Goal: Information Seeking & Learning: Learn about a topic

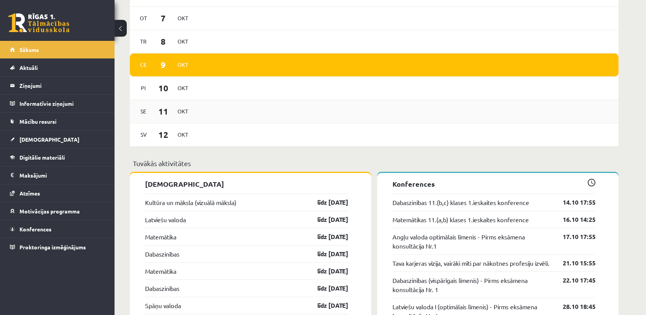
scroll to position [535, 0]
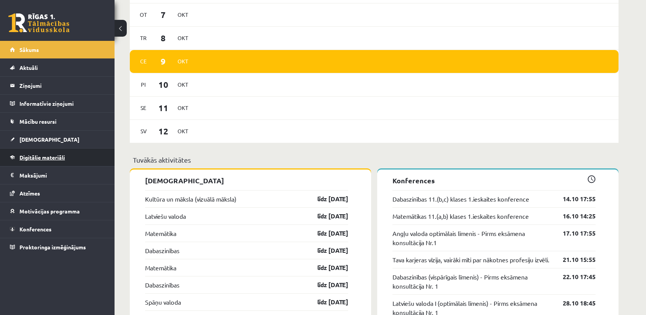
click at [61, 162] on link "Digitālie materiāli" at bounding box center [57, 158] width 95 height 18
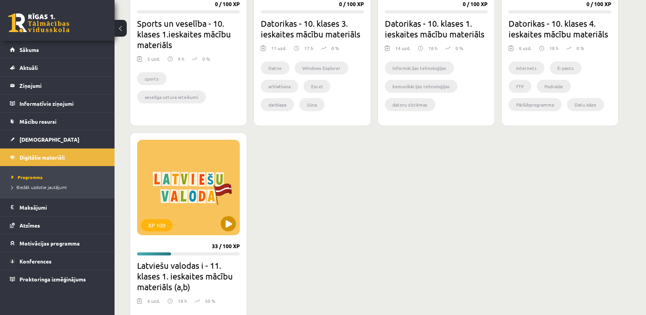
scroll to position [573, 0]
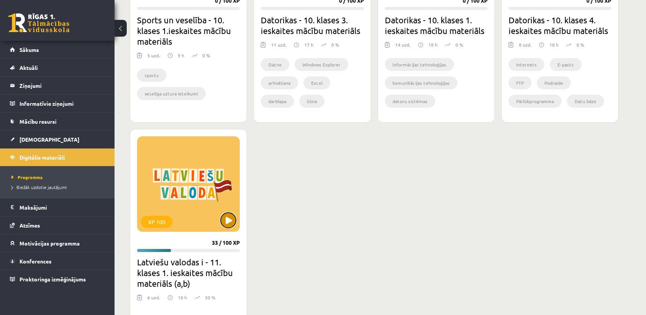
click at [232, 218] on button at bounding box center [228, 220] width 15 height 15
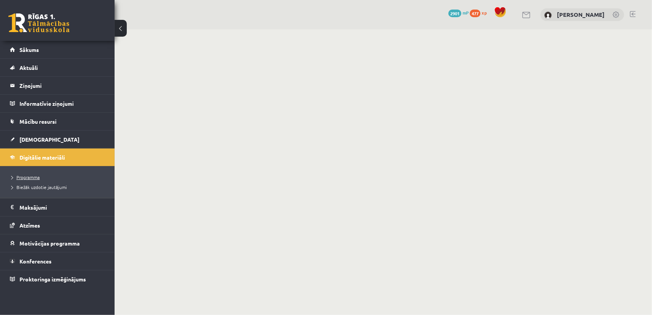
click at [23, 179] on span "Programma" at bounding box center [25, 177] width 28 height 6
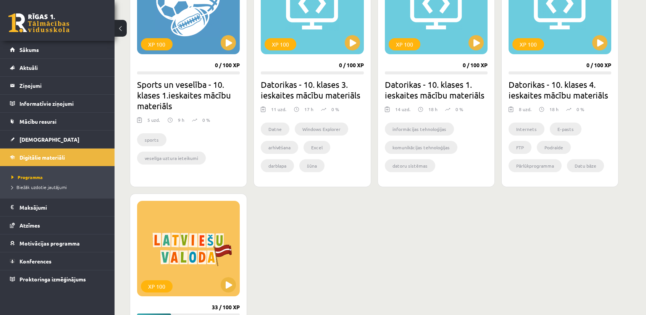
scroll to position [649, 0]
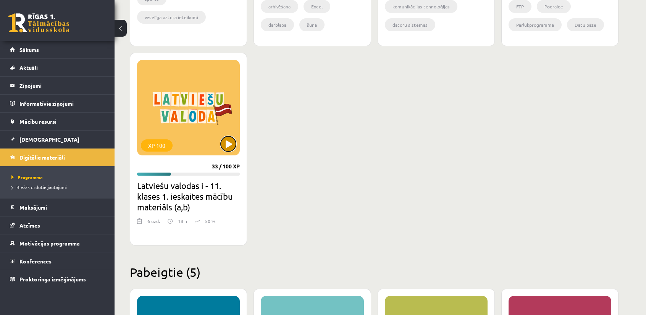
click at [229, 144] on button at bounding box center [228, 143] width 15 height 15
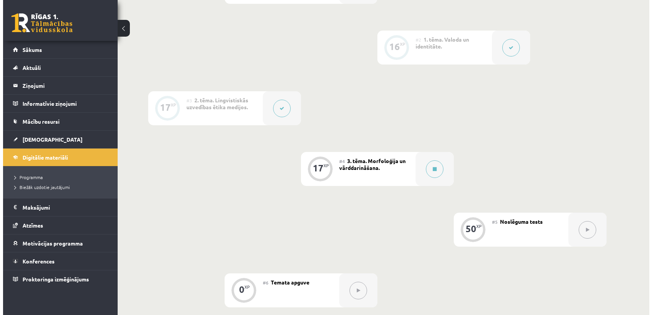
scroll to position [267, 0]
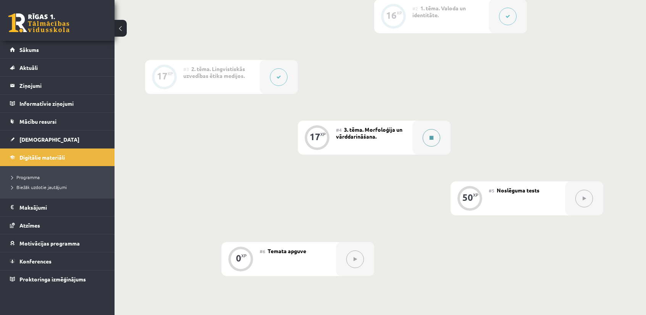
click at [432, 142] on button at bounding box center [432, 138] width 18 height 18
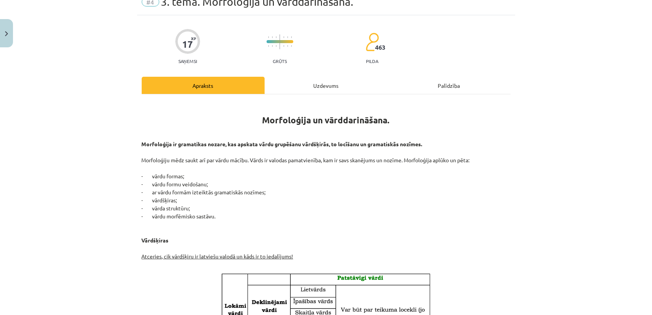
scroll to position [38, 0]
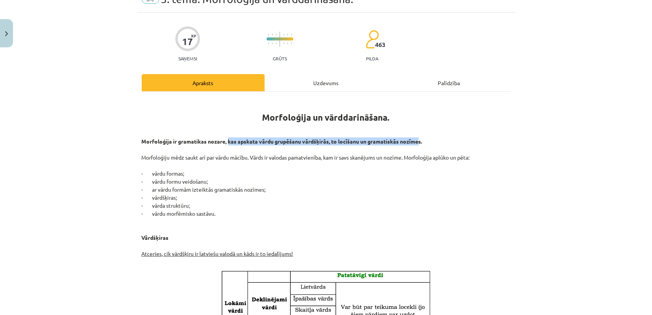
drag, startPoint x: 238, startPoint y: 143, endPoint x: 416, endPoint y: 144, distance: 177.9
click at [416, 144] on p "Morfoloģija ir gramatikas nozare, kas apskata vārdu grupēšanu vārdšķirās, to lo…" at bounding box center [326, 201] width 369 height 128
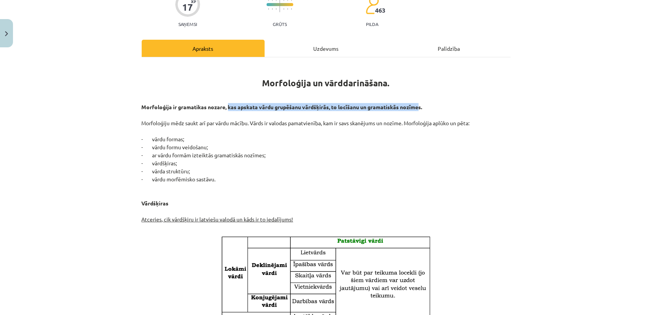
scroll to position [76, 0]
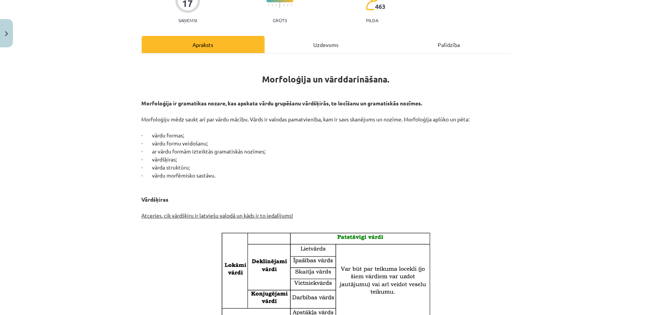
click at [207, 132] on p "Morfoloģija ir gramatikas nozare, kas apskata vārdu grupēšanu vārdšķirās, to lo…" at bounding box center [326, 163] width 369 height 128
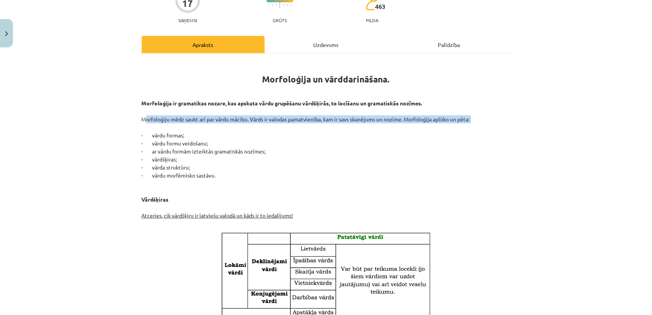
drag, startPoint x: 140, startPoint y: 120, endPoint x: 465, endPoint y: 123, distance: 325.3
click at [465, 123] on p "Morfoloģija ir gramatikas nozare, kas apskata vārdu grupēšanu vārdšķirās, to lo…" at bounding box center [326, 163] width 369 height 128
drag, startPoint x: 152, startPoint y: 136, endPoint x: 189, endPoint y: 134, distance: 37.4
click at [189, 134] on p "Morfoloģija ir gramatikas nozare, kas apskata vārdu grupēšanu vārdšķirās, to lo…" at bounding box center [326, 163] width 369 height 128
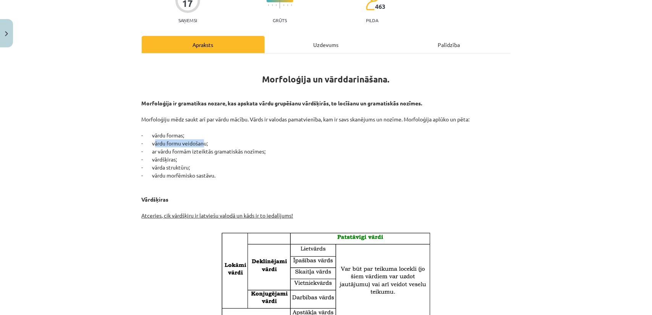
drag, startPoint x: 156, startPoint y: 142, endPoint x: 200, endPoint y: 141, distance: 44.3
click at [200, 141] on p "Morfoloģija ir gramatikas nozare, kas apskata vārdu grupēšanu vārdšķirās, to lo…" at bounding box center [326, 163] width 369 height 128
drag, startPoint x: 157, startPoint y: 151, endPoint x: 251, endPoint y: 148, distance: 94.4
click at [251, 148] on p "Morfoloģija ir gramatikas nozare, kas apskata vārdu grupēšanu vārdšķirās, to lo…" at bounding box center [326, 163] width 369 height 128
drag, startPoint x: 161, startPoint y: 158, endPoint x: 171, endPoint y: 158, distance: 9.9
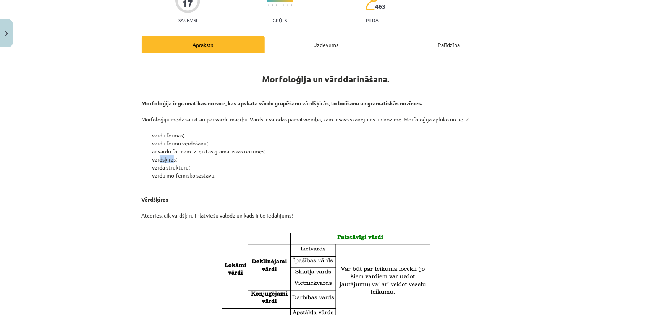
click at [171, 157] on p "Morfoloģija ir gramatikas nozare, kas apskata vārdu grupēšanu vārdšķirās, to lo…" at bounding box center [326, 163] width 369 height 128
drag, startPoint x: 153, startPoint y: 167, endPoint x: 177, endPoint y: 165, distance: 24.2
click at [176, 165] on p "Morfoloģija ir gramatikas nozare, kas apskata vārdu grupēšanu vārdšķirās, to lo…" at bounding box center [326, 163] width 369 height 128
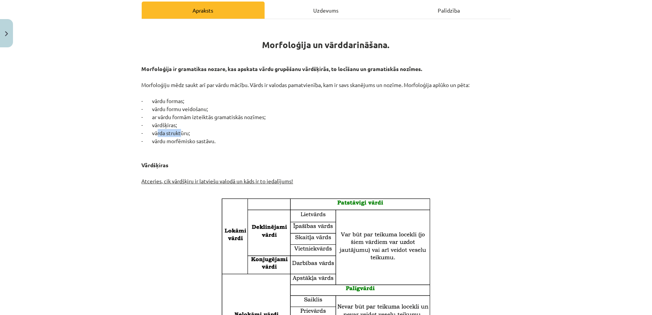
scroll to position [115, 0]
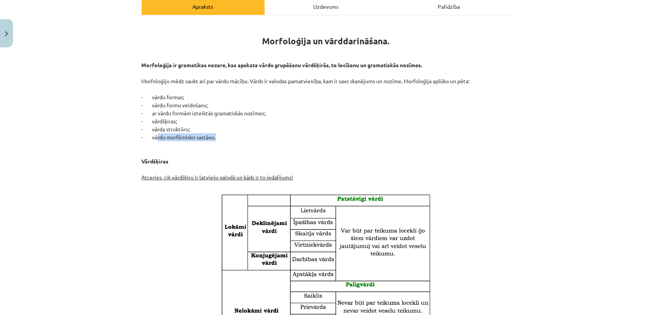
drag, startPoint x: 178, startPoint y: 139, endPoint x: 212, endPoint y: 137, distance: 34.4
click at [212, 137] on p "Morfoloģija ir gramatikas nozare, kas apskata vārdu grupēšanu vārdšķirās, to lo…" at bounding box center [326, 125] width 369 height 128
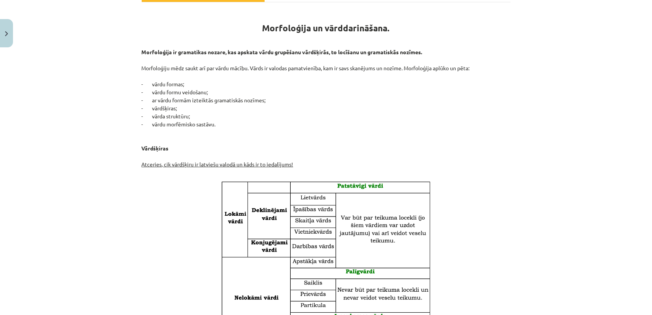
scroll to position [153, 0]
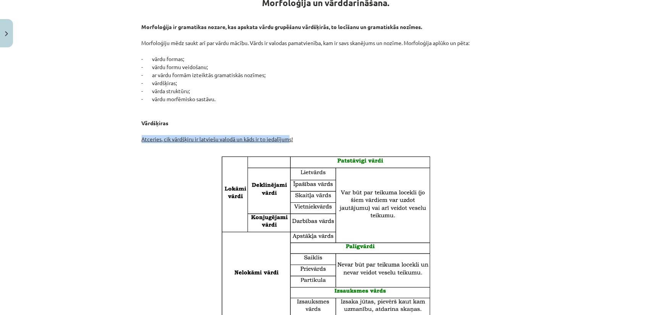
drag, startPoint x: 139, startPoint y: 137, endPoint x: 288, endPoint y: 135, distance: 148.9
click at [288, 135] on p "Morfoloģija ir gramatikas nozare, kas apskata vārdu grupēšanu vārdšķirās, to lo…" at bounding box center [326, 87] width 369 height 128
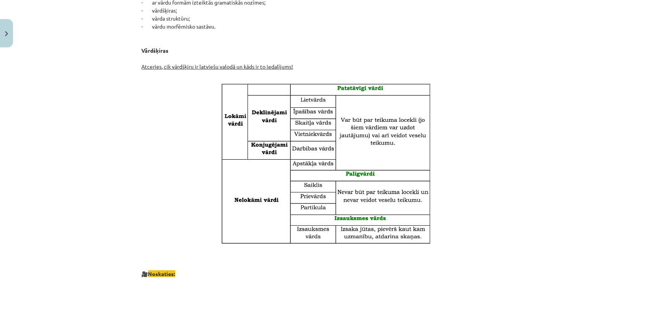
scroll to position [229, 0]
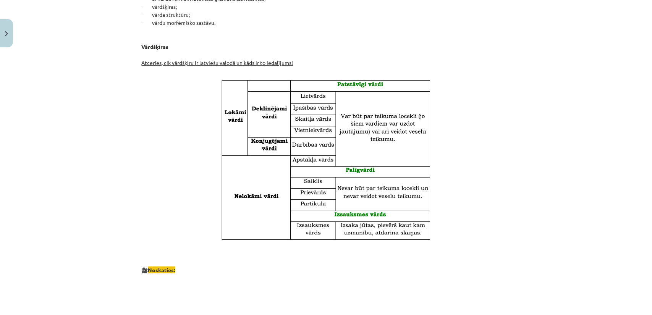
drag, startPoint x: 334, startPoint y: 132, endPoint x: 529, endPoint y: 131, distance: 195.5
click at [529, 131] on div "Mācību tēma: Latviešu valodas i - 11. klases 1. ieskaites mācību materiāls (a,b…" at bounding box center [326, 157] width 652 height 315
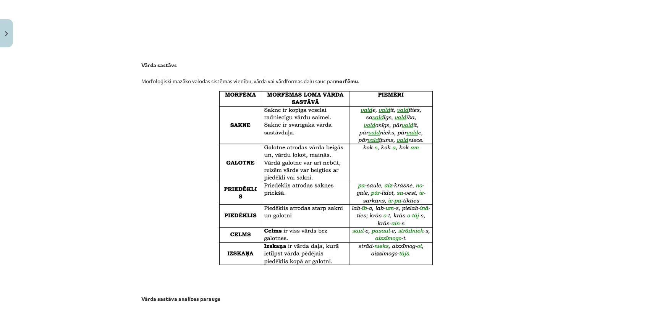
scroll to position [649, 0]
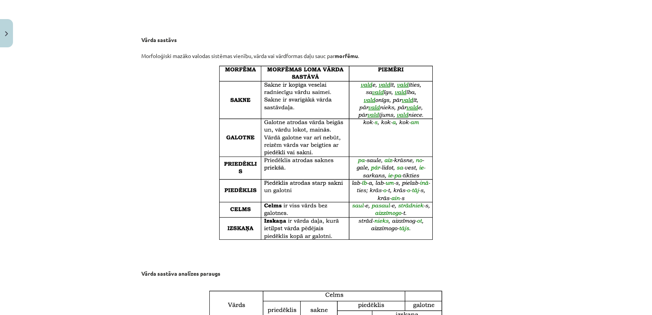
drag, startPoint x: 314, startPoint y: 258, endPoint x: 267, endPoint y: 264, distance: 47.7
click at [267, 264] on p "Vārda sastāva analīzes paraugs" at bounding box center [326, 266] width 369 height 40
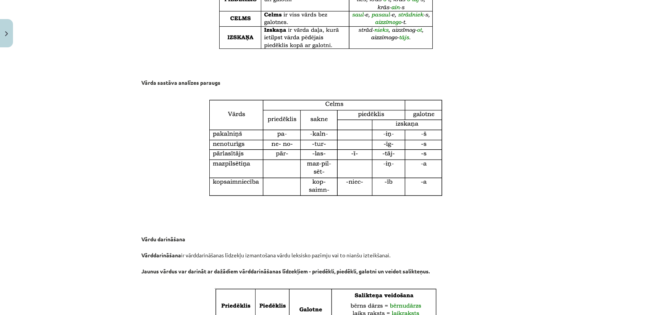
scroll to position [878, 0]
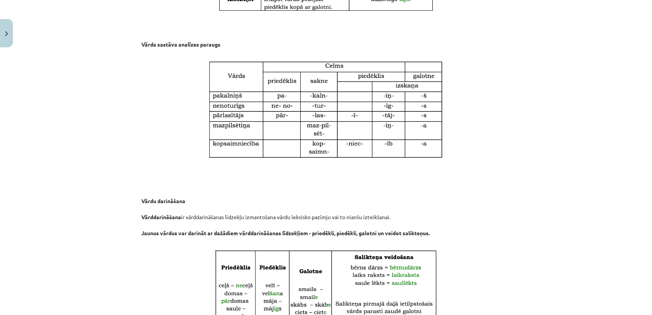
drag, startPoint x: 299, startPoint y: 181, endPoint x: 255, endPoint y: 202, distance: 48.0
click at [255, 202] on p "Vārdu darināšana Vārddarināšana ir vārddarināšanas līdzekļu izmantošana vārdu l…" at bounding box center [326, 217] width 369 height 56
drag, startPoint x: 256, startPoint y: 200, endPoint x: 238, endPoint y: 201, distance: 18.0
click at [238, 201] on p "Vārdu darināšana Vārddarināšana ir vārddarināšanas līdzekļu izmantošana vārdu l…" at bounding box center [326, 217] width 369 height 56
drag, startPoint x: 238, startPoint y: 201, endPoint x: 230, endPoint y: 205, distance: 9.6
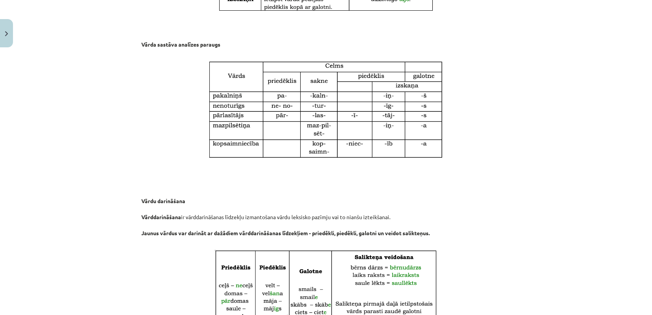
click at [230, 205] on p "Vārdu darināšana Vārddarināšana ir vārddarināšanas līdzekļu izmantošana vārdu l…" at bounding box center [326, 217] width 369 height 56
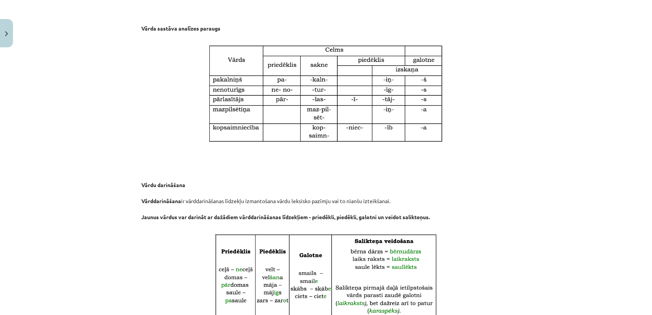
scroll to position [955, 0]
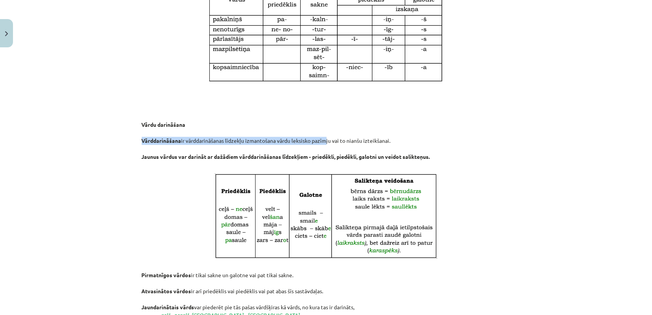
drag, startPoint x: 149, startPoint y: 141, endPoint x: 323, endPoint y: 138, distance: 174.5
click at [323, 138] on p "Vārdu darināšana Vārddarināšana ir vārddarināšanas līdzekļu izmantošana vārdu l…" at bounding box center [326, 141] width 369 height 56
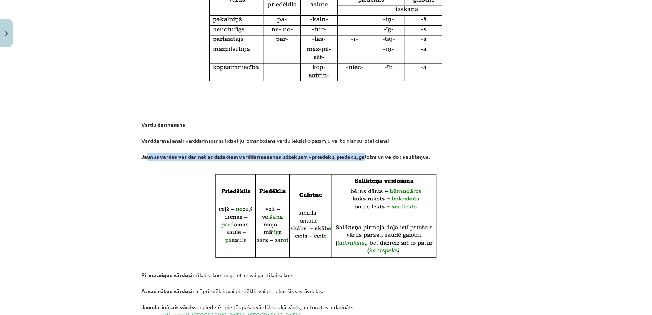
drag, startPoint x: 148, startPoint y: 156, endPoint x: 365, endPoint y: 153, distance: 216.9
click at [365, 153] on p "Vārdu darināšana Vārddarināšana ir vārddarināšanas līdzekļu izmantošana vārdu l…" at bounding box center [326, 141] width 369 height 56
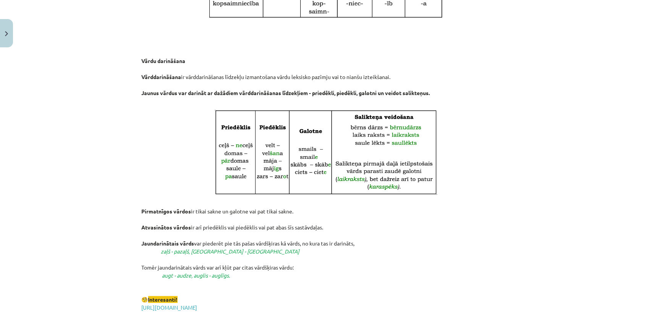
scroll to position [1031, 0]
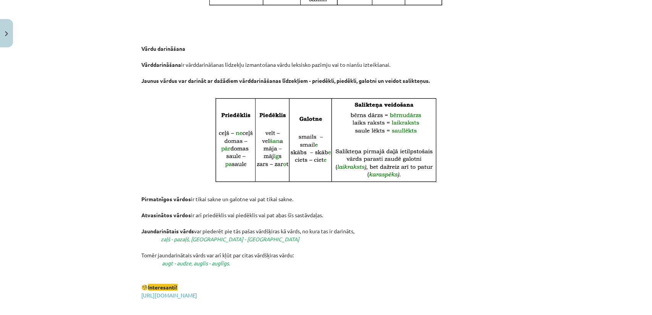
drag, startPoint x: 205, startPoint y: 129, endPoint x: 102, endPoint y: 144, distance: 103.5
click at [102, 144] on div "Mācību tēma: Latviešu valodas i - 11. klases 1. ieskaites mācību materiāls (a,b…" at bounding box center [326, 157] width 652 height 315
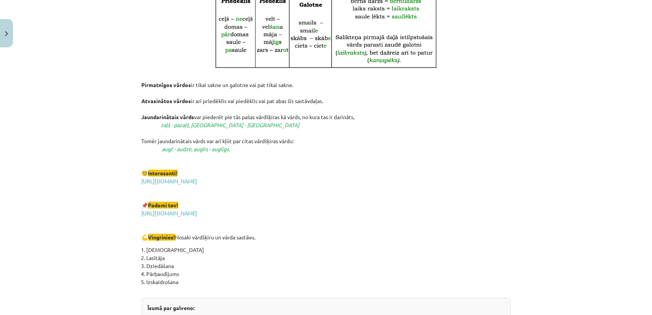
scroll to position [1145, 0]
drag, startPoint x: 163, startPoint y: 76, endPoint x: 248, endPoint y: 73, distance: 84.8
click at [248, 73] on p "Pirmatnīgos vārdos ir tikai sakne un galotne vai pat tikai sakne. Atvasinātos v…" at bounding box center [326, 157] width 369 height 168
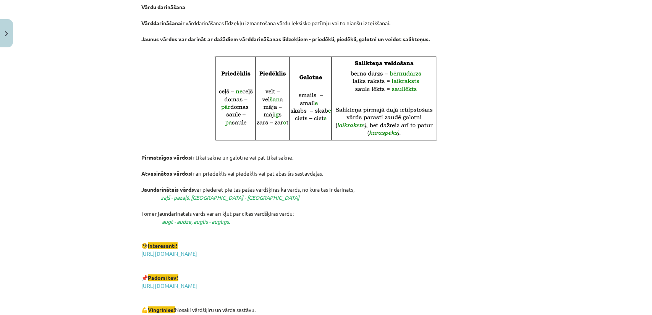
scroll to position [1069, 0]
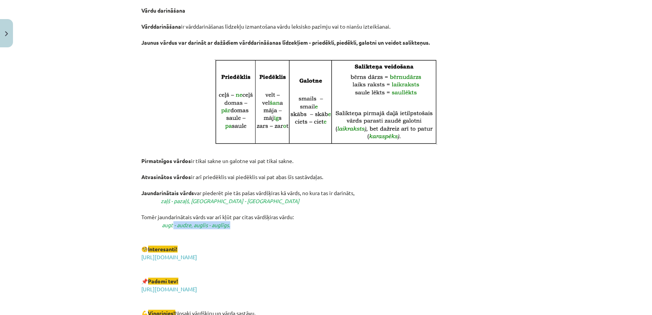
drag, startPoint x: 170, startPoint y: 226, endPoint x: 229, endPoint y: 226, distance: 58.8
click at [229, 226] on em "augt - audze, auglis - auglīgs." at bounding box center [196, 224] width 68 height 7
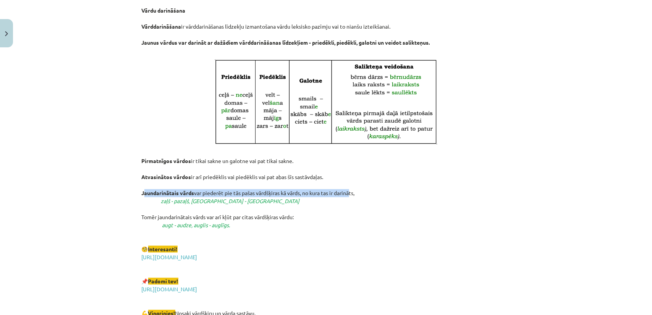
drag, startPoint x: 143, startPoint y: 193, endPoint x: 349, endPoint y: 194, distance: 205.8
click at [349, 194] on p "Pirmatnīgos vārdos ir tikai sakne un galotne vai pat tikai sakne. Atvasinātos v…" at bounding box center [326, 233] width 369 height 168
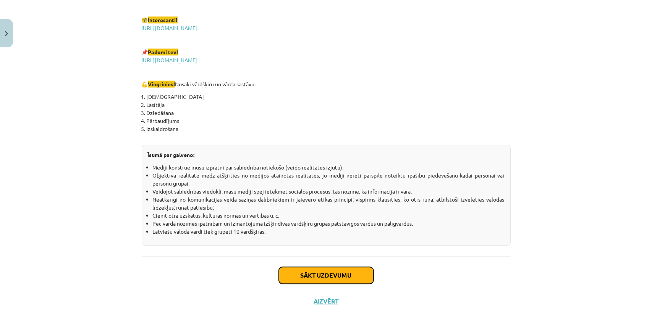
click at [318, 280] on button "Sākt uzdevumu" at bounding box center [326, 275] width 95 height 17
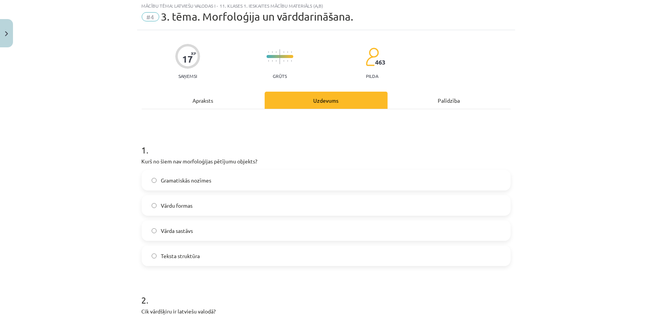
scroll to position [19, 0]
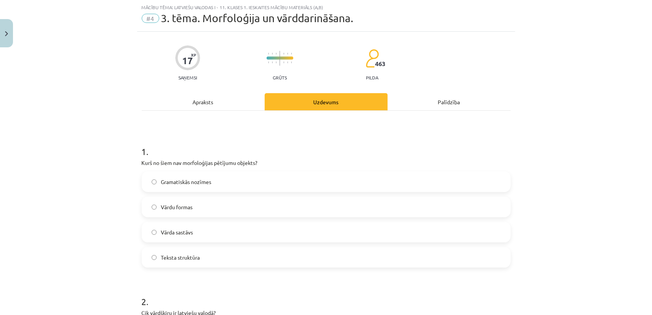
click at [204, 206] on label "Vārdu formas" at bounding box center [325, 206] width 367 height 19
click at [211, 107] on div "Apraksts" at bounding box center [203, 101] width 123 height 17
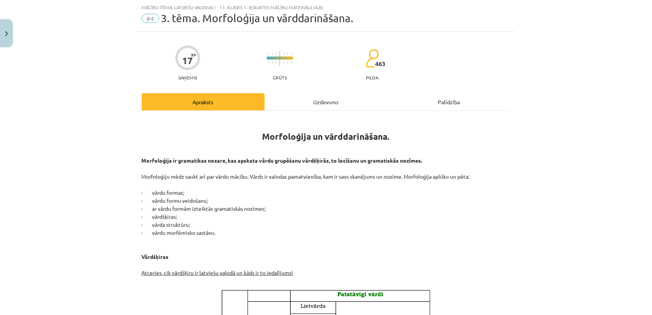
click at [284, 103] on div "Uzdevums" at bounding box center [326, 101] width 123 height 17
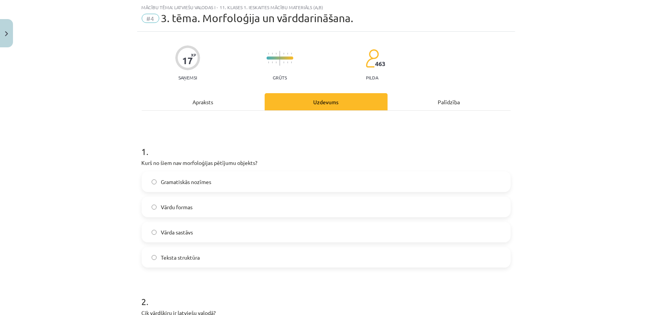
click at [202, 105] on div "Apraksts" at bounding box center [203, 101] width 123 height 17
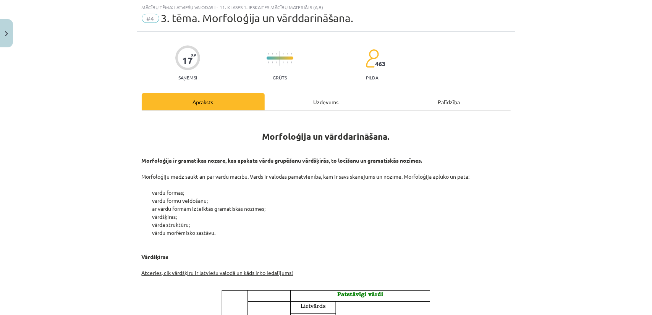
click at [303, 99] on div "Uzdevums" at bounding box center [326, 101] width 123 height 17
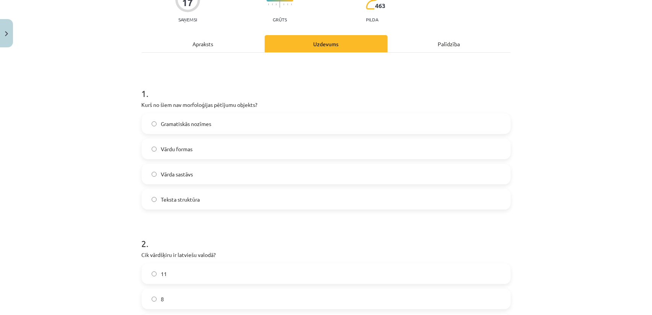
scroll to position [95, 0]
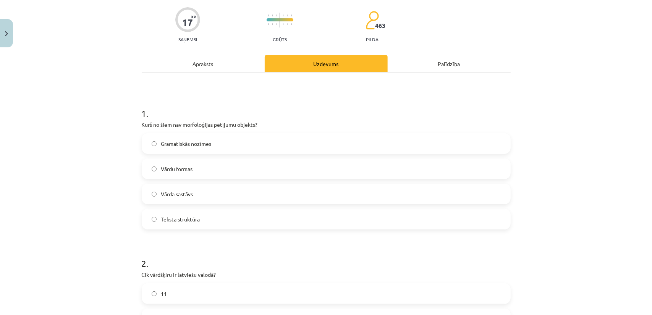
click at [207, 70] on div "Apraksts" at bounding box center [203, 63] width 123 height 17
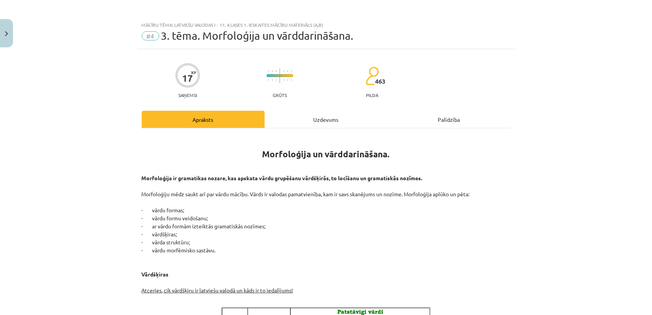
scroll to position [0, 0]
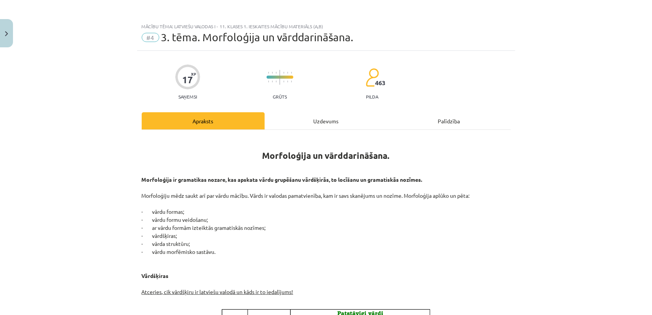
click at [295, 116] on div "Uzdevums" at bounding box center [326, 120] width 123 height 17
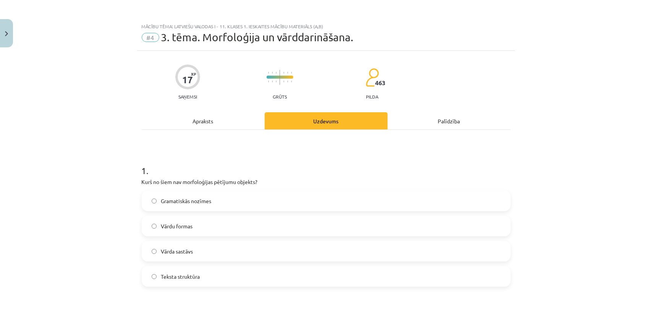
scroll to position [19, 0]
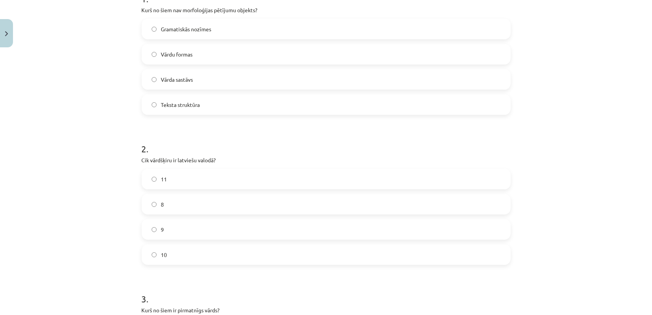
click at [187, 250] on label "10" at bounding box center [325, 254] width 367 height 19
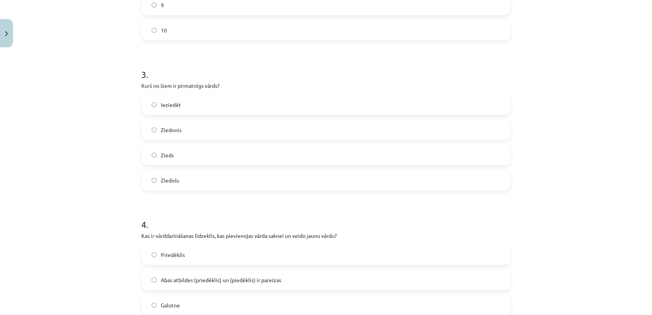
scroll to position [401, 0]
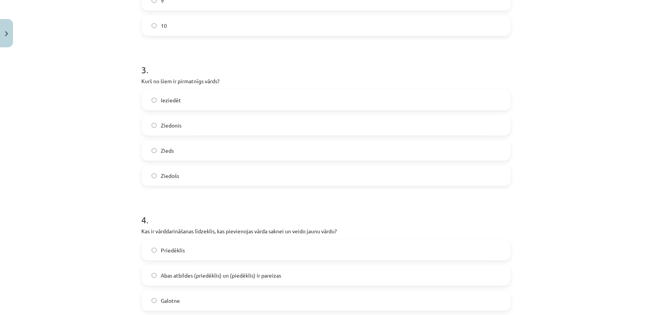
click at [172, 154] on label "Zieds" at bounding box center [325, 150] width 367 height 19
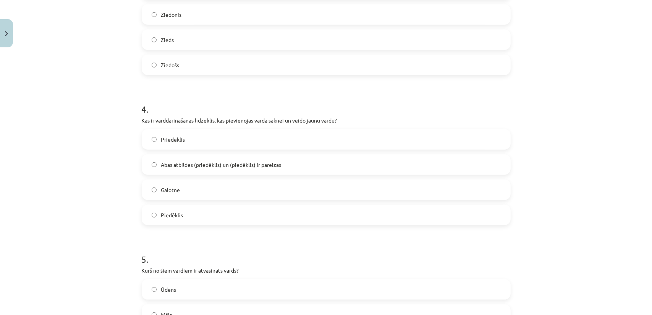
scroll to position [515, 0]
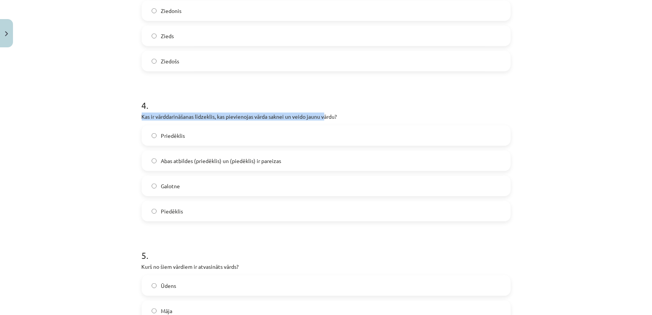
drag, startPoint x: 144, startPoint y: 116, endPoint x: 324, endPoint y: 119, distance: 180.2
click at [324, 119] on p "Kas ir vārddarināšanas līdzeklis, kas pievienojas vārda saknei un veido jaunu v…" at bounding box center [326, 117] width 369 height 8
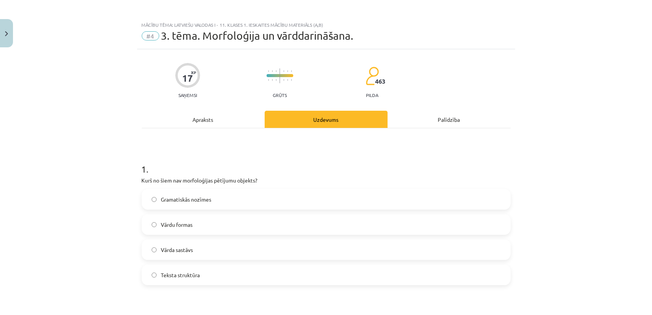
scroll to position [0, 0]
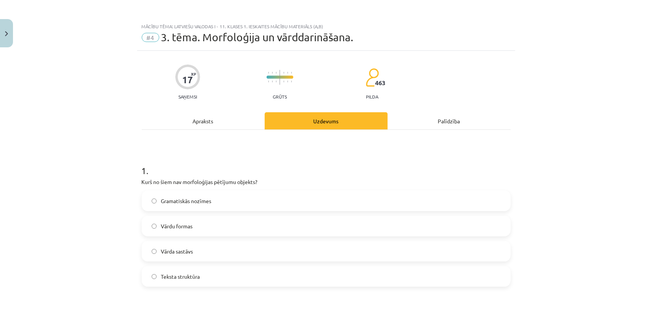
click at [207, 123] on div "Apraksts" at bounding box center [203, 120] width 123 height 17
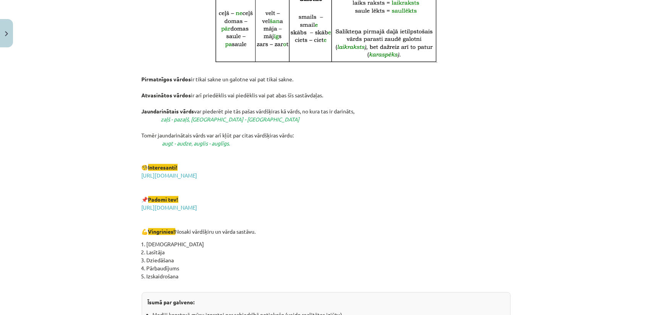
scroll to position [1126, 0]
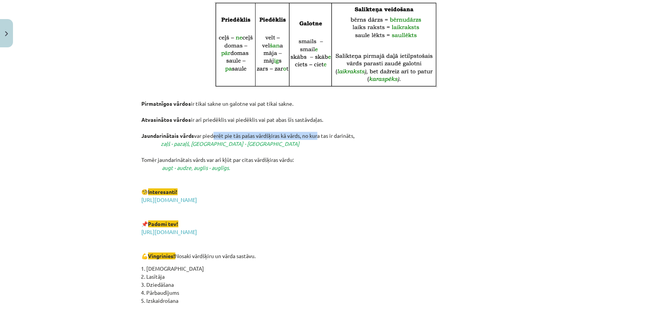
drag, startPoint x: 216, startPoint y: 137, endPoint x: 317, endPoint y: 137, distance: 100.8
click at [317, 137] on p "Pirmatnīgos vārdos ir tikai sakne un galotne vai pat tikai sakne. Atvasinātos v…" at bounding box center [326, 176] width 369 height 168
click at [316, 137] on p "Pirmatnīgos vārdos ir tikai sakne un galotne vai pat tikai sakne. Atvasinātos v…" at bounding box center [326, 176] width 369 height 168
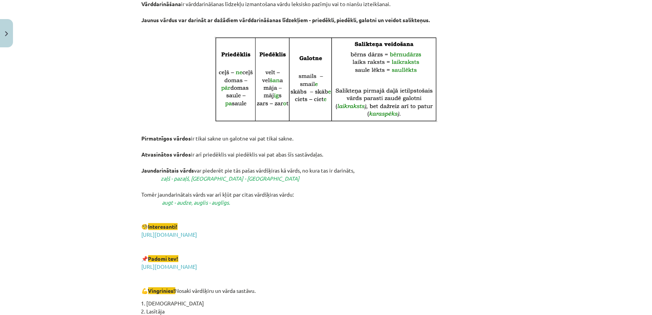
scroll to position [1088, 0]
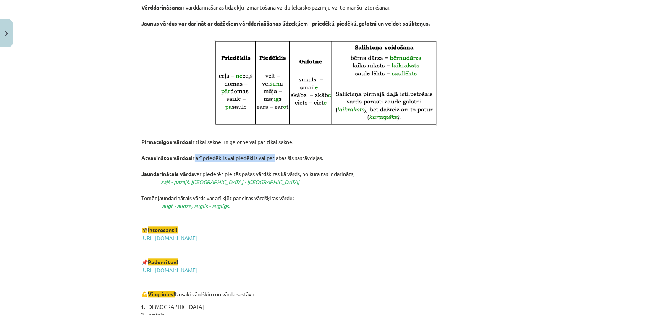
drag, startPoint x: 194, startPoint y: 158, endPoint x: 269, endPoint y: 156, distance: 75.2
click at [269, 156] on p "Pirmatnīgos vārdos ir tikai sakne un galotne vai pat tikai sakne. Atvasinātos v…" at bounding box center [326, 214] width 369 height 168
drag, startPoint x: 195, startPoint y: 142, endPoint x: 283, endPoint y: 141, distance: 88.2
click at [283, 141] on p "Pirmatnīgos vārdos ir tikai sakne un galotne vai pat tikai sakne. Atvasinātos v…" at bounding box center [326, 214] width 369 height 168
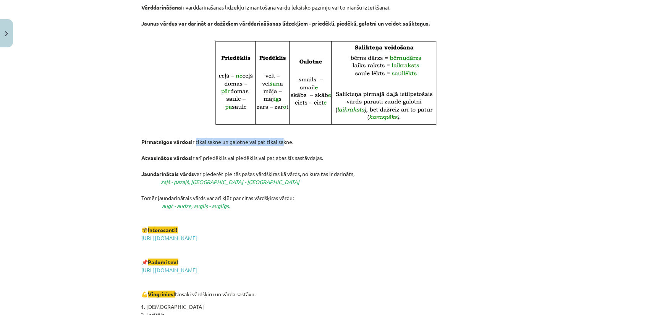
click at [283, 141] on p "Pirmatnīgos vārdos ir tikai sakne un galotne vai pat tikai sakne. Atvasinātos v…" at bounding box center [326, 214] width 369 height 168
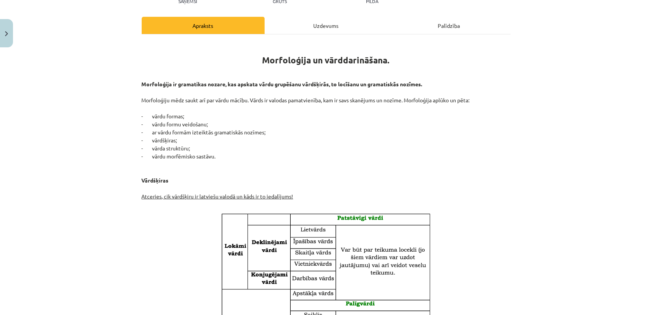
scroll to position [0, 0]
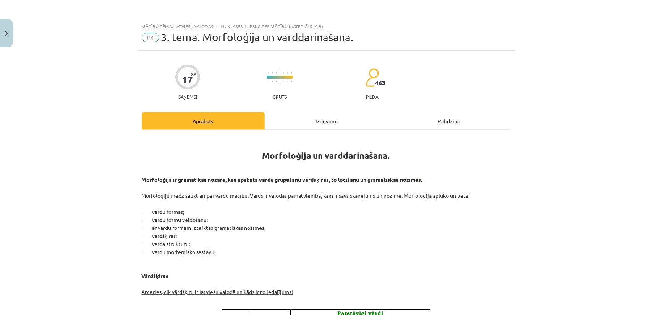
click at [283, 123] on div "Uzdevums" at bounding box center [326, 120] width 123 height 17
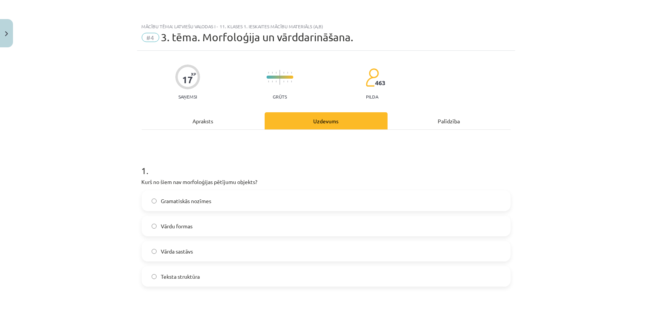
click at [225, 125] on div "Apraksts" at bounding box center [203, 120] width 123 height 17
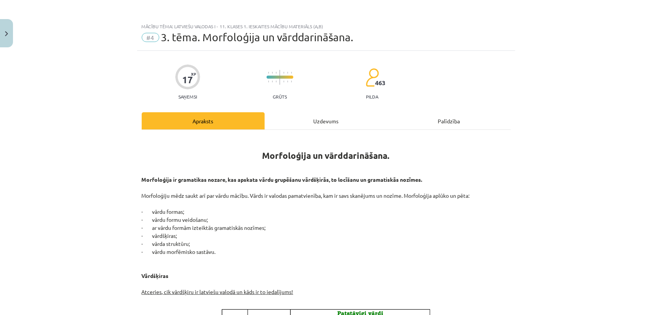
click at [297, 124] on div "Uzdevums" at bounding box center [326, 120] width 123 height 17
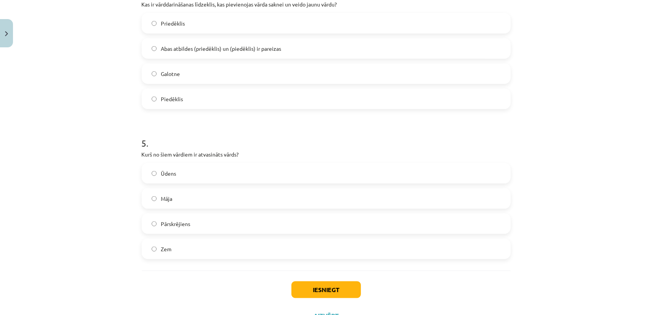
scroll to position [630, 0]
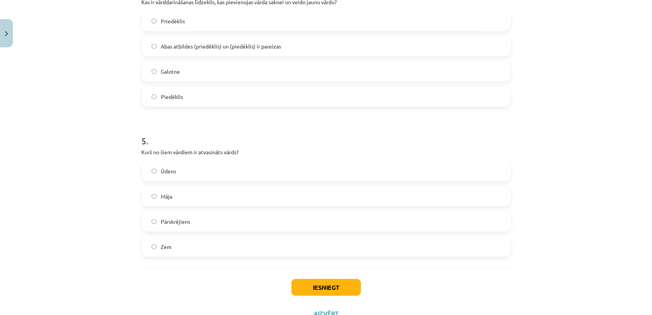
click at [226, 213] on label "Pārskrējiens" at bounding box center [325, 221] width 367 height 19
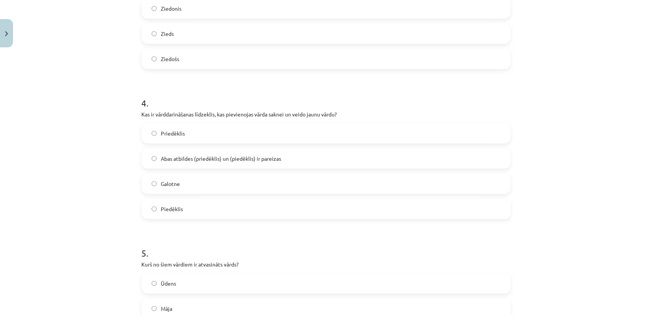
scroll to position [515, 0]
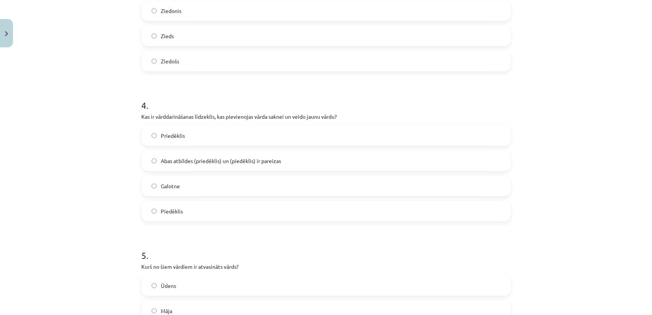
click at [195, 139] on label "Priedēklis" at bounding box center [325, 135] width 367 height 19
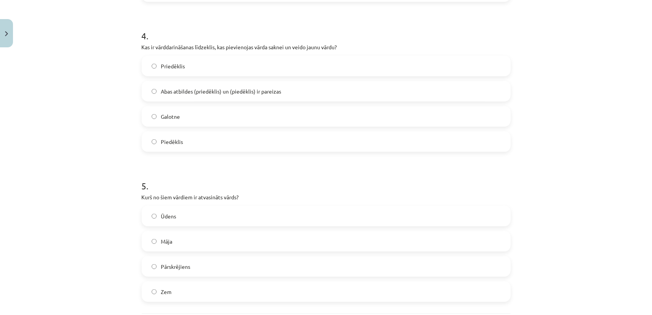
scroll to position [660, 0]
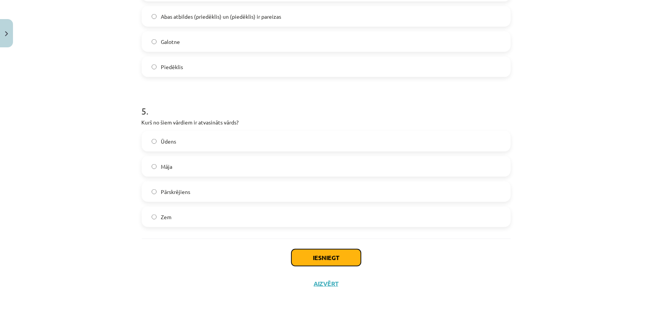
click at [330, 261] on button "Iesniegt" at bounding box center [325, 257] width 69 height 17
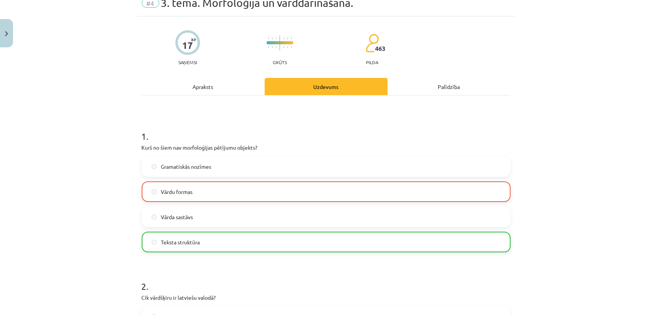
scroll to position [38, 0]
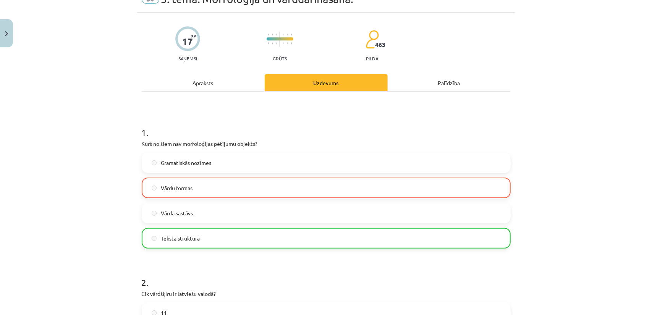
click at [213, 84] on div "Apraksts" at bounding box center [203, 82] width 123 height 17
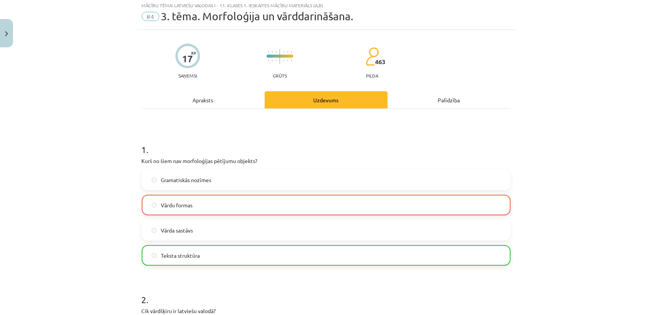
scroll to position [19, 0]
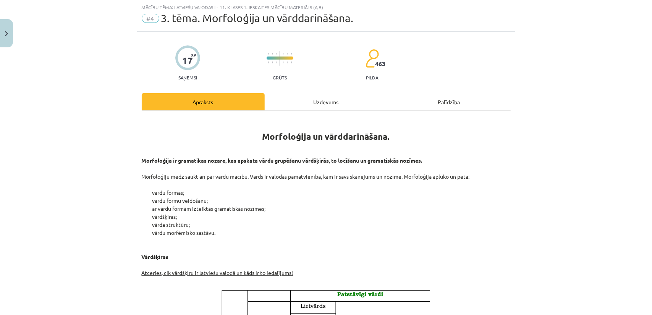
click at [284, 103] on div "Uzdevums" at bounding box center [326, 101] width 123 height 17
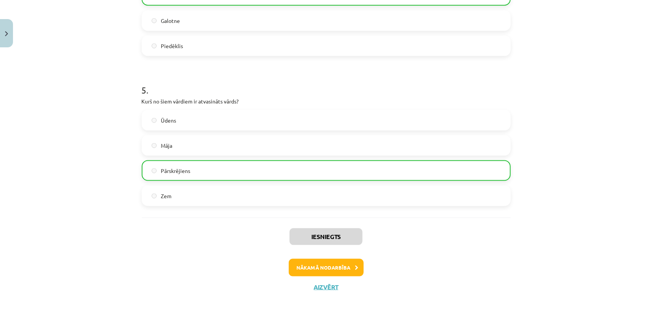
scroll to position [684, 0]
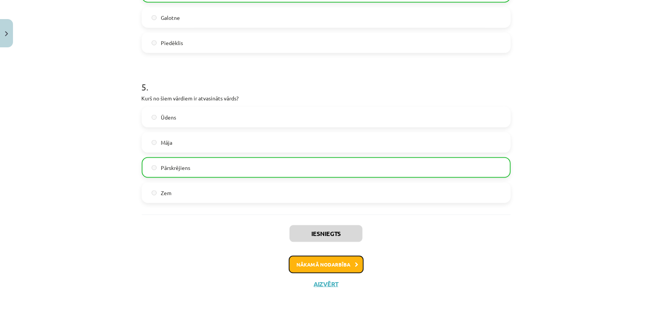
click at [326, 259] on button "Nākamā nodarbība" at bounding box center [326, 265] width 75 height 18
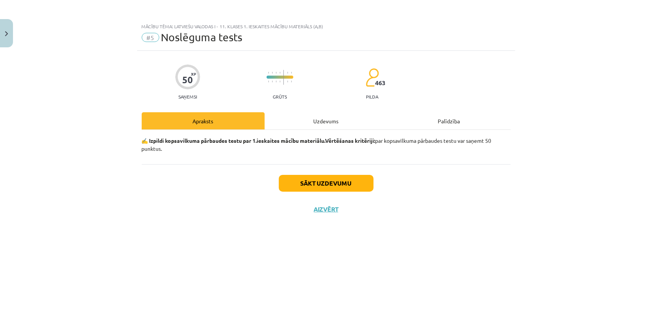
scroll to position [0, 0]
click at [297, 179] on button "Sākt uzdevumu" at bounding box center [326, 183] width 95 height 17
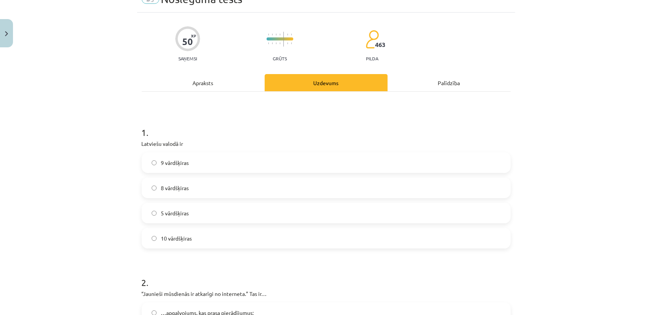
click at [186, 240] on span "10 vārdšķiras" at bounding box center [176, 238] width 31 height 8
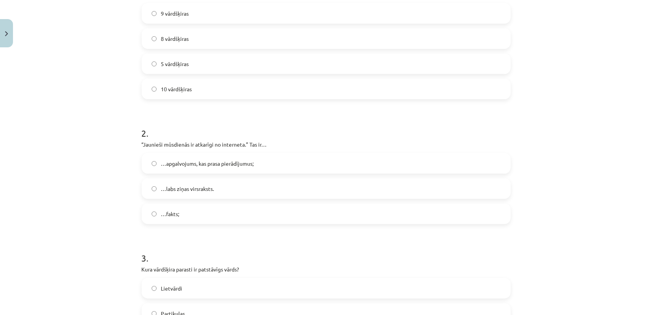
scroll to position [191, 0]
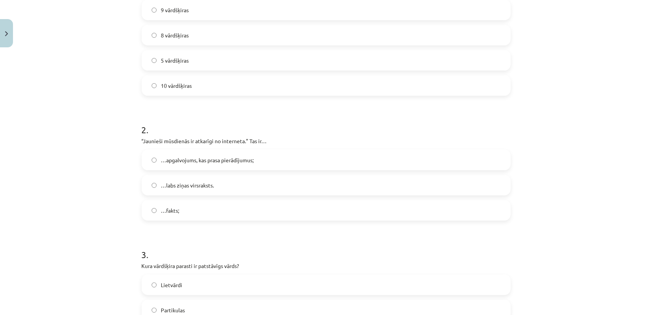
click at [172, 166] on label "…apgalvojums, kas prasa pierādījumus;" at bounding box center [325, 159] width 367 height 19
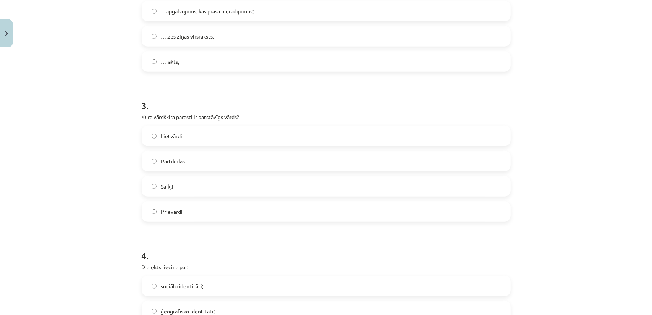
scroll to position [344, 0]
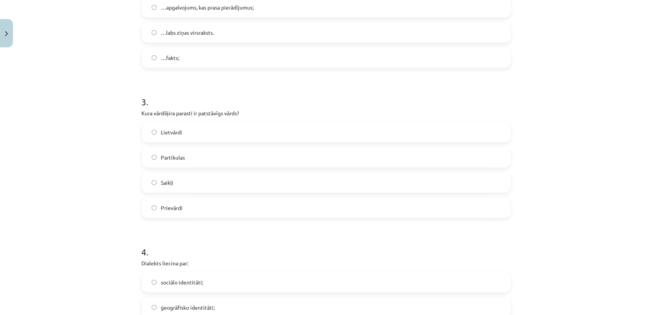
click at [166, 133] on span "Lietvārdi" at bounding box center [171, 132] width 21 height 8
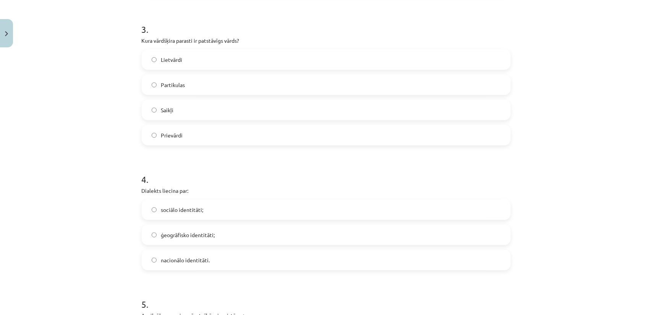
scroll to position [420, 0]
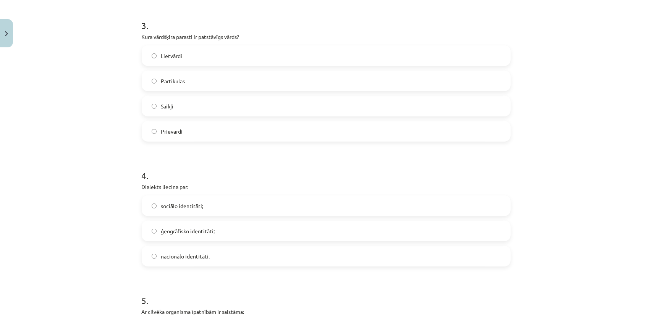
click at [187, 262] on label "nacionālo identitāti." at bounding box center [325, 256] width 367 height 19
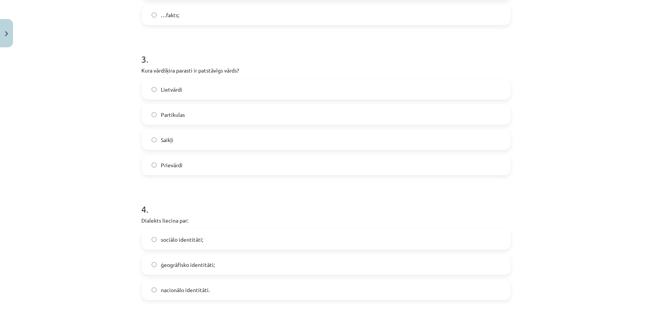
scroll to position [382, 0]
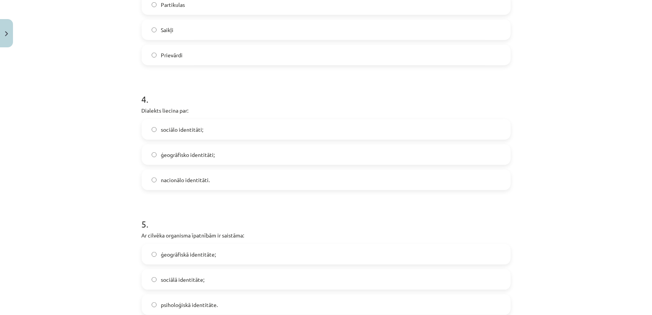
click at [165, 162] on label "ģeogrāfisko identitāti;" at bounding box center [325, 154] width 367 height 19
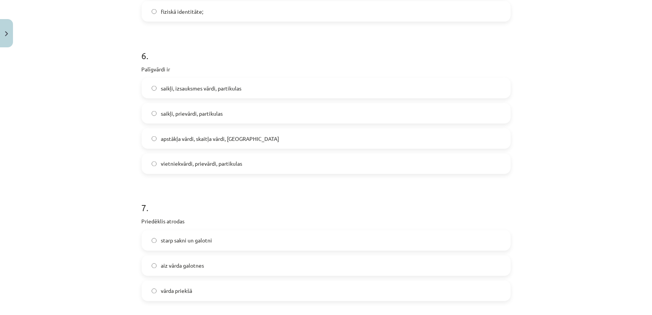
scroll to position [840, 0]
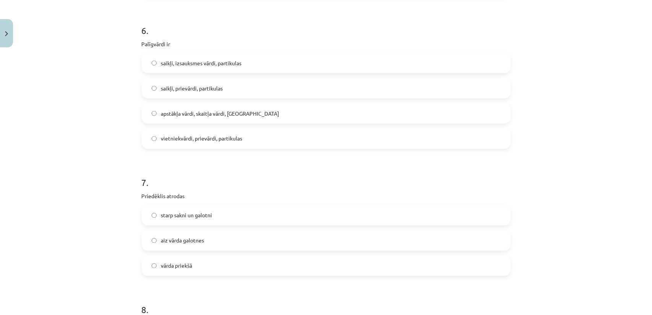
click at [205, 265] on label "vārda priekšā" at bounding box center [325, 265] width 367 height 19
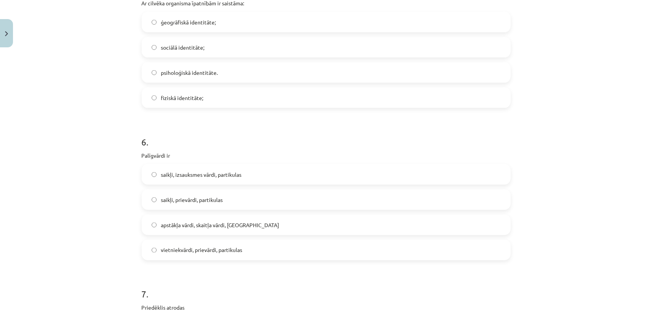
scroll to position [725, 0]
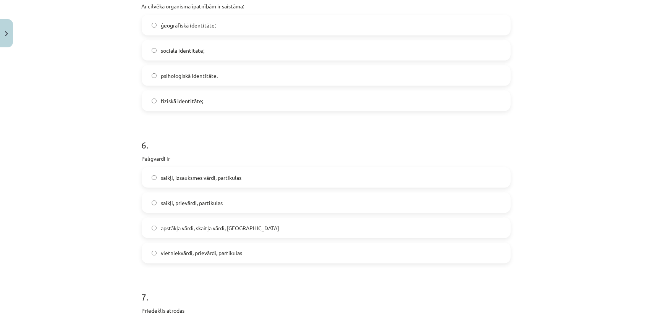
click at [151, 206] on label "saikļi, prievārdi, partikulas" at bounding box center [325, 202] width 367 height 19
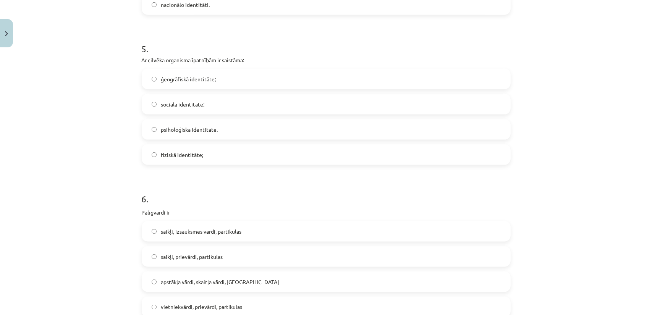
scroll to position [649, 0]
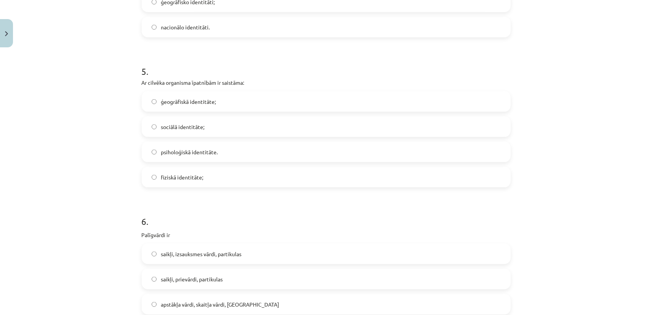
click at [173, 186] on label "fiziskā identitāte;" at bounding box center [325, 177] width 367 height 19
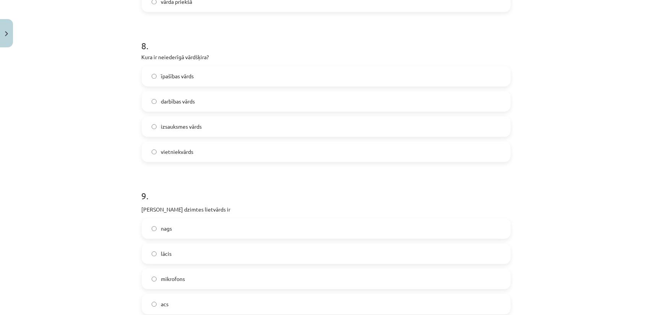
scroll to position [1107, 0]
click at [201, 295] on label "acs" at bounding box center [325, 300] width 367 height 19
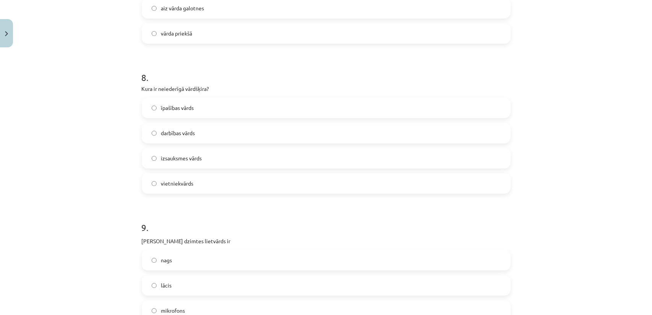
scroll to position [1069, 0]
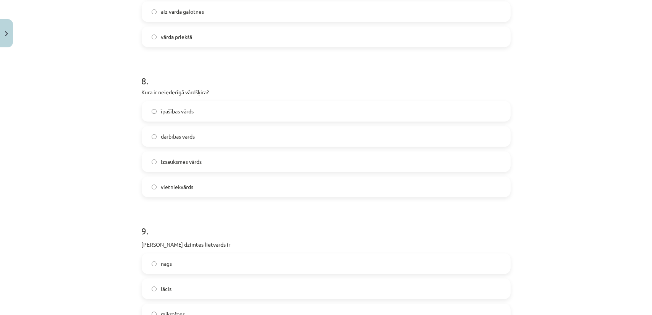
click at [157, 169] on label "izsauksmes vārds" at bounding box center [325, 161] width 367 height 19
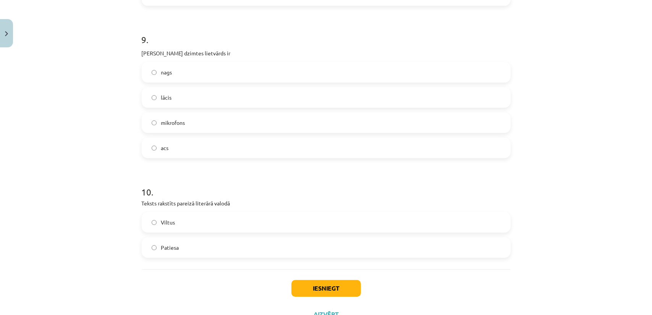
scroll to position [1291, 0]
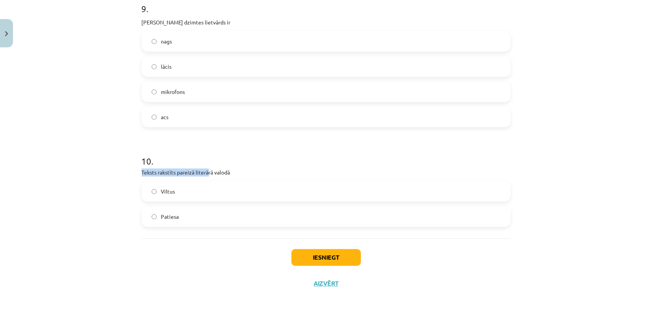
drag, startPoint x: 139, startPoint y: 174, endPoint x: 205, endPoint y: 173, distance: 66.4
click at [205, 173] on p "Teksts rakstīts pareizā literārā valodā" at bounding box center [326, 172] width 369 height 8
click at [210, 173] on p "Teksts rakstīts pareizā literārā valodā" at bounding box center [326, 172] width 369 height 8
click at [221, 215] on label "Patiesa" at bounding box center [325, 216] width 367 height 19
click at [300, 253] on button "Iesniegt" at bounding box center [325, 257] width 69 height 17
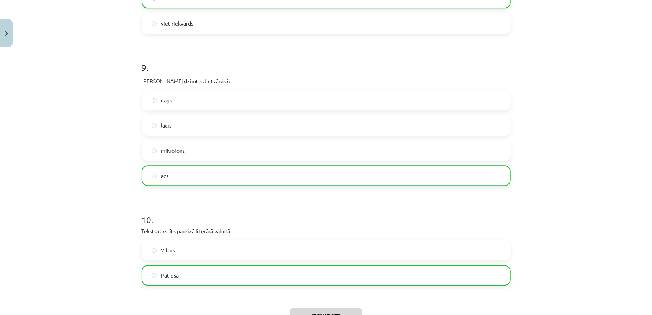
scroll to position [1315, 0]
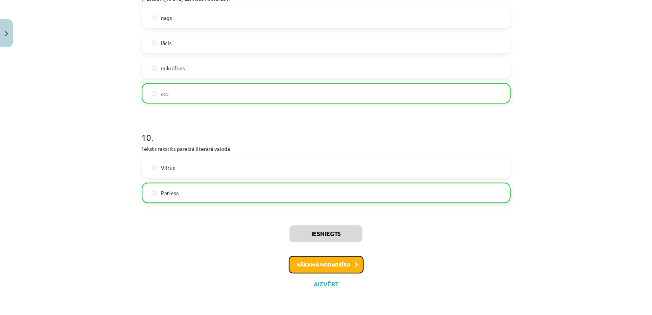
click at [302, 259] on button "Nākamā nodarbība" at bounding box center [326, 265] width 75 height 18
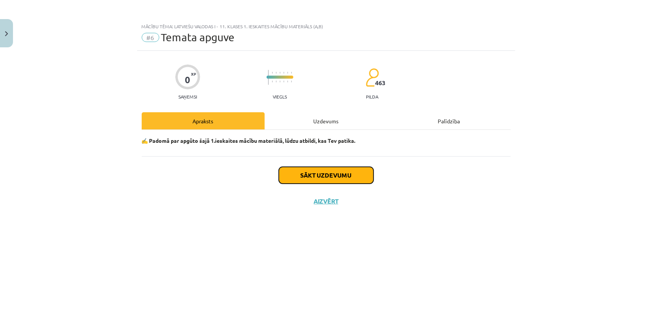
click at [308, 178] on button "Sākt uzdevumu" at bounding box center [326, 175] width 95 height 17
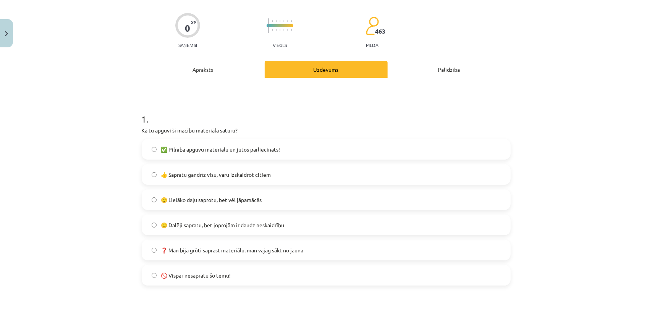
scroll to position [76, 0]
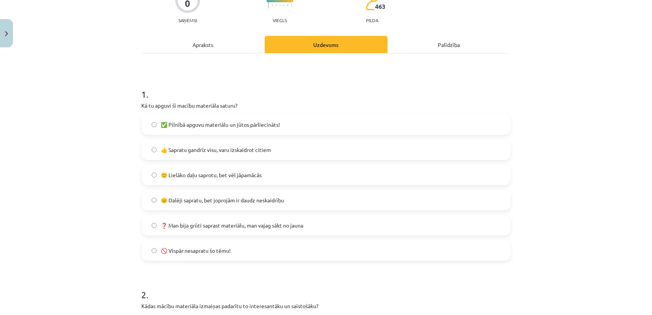
click at [276, 154] on label "👍 Sapratu gandrīz visu, varu izskaidrot citiem" at bounding box center [325, 149] width 367 height 19
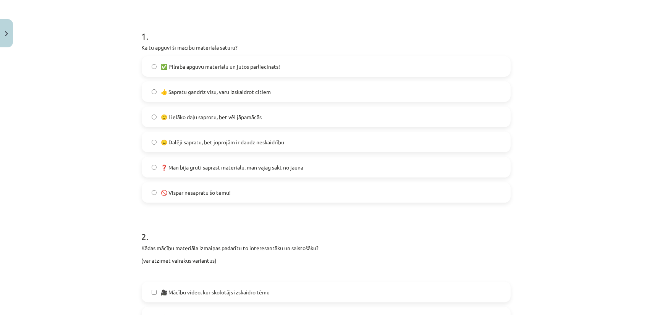
scroll to position [153, 0]
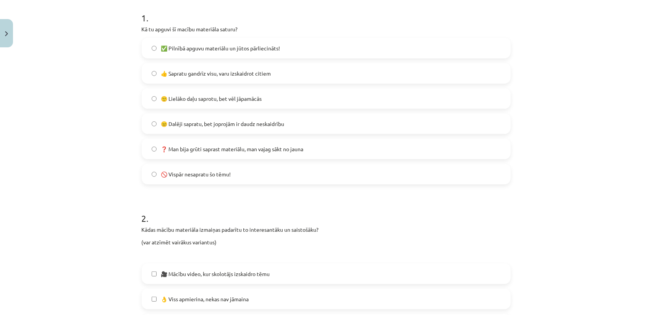
click at [250, 101] on span "🙂 Lielāko daļu saprotu, bet vēl jāpamācās" at bounding box center [211, 99] width 101 height 8
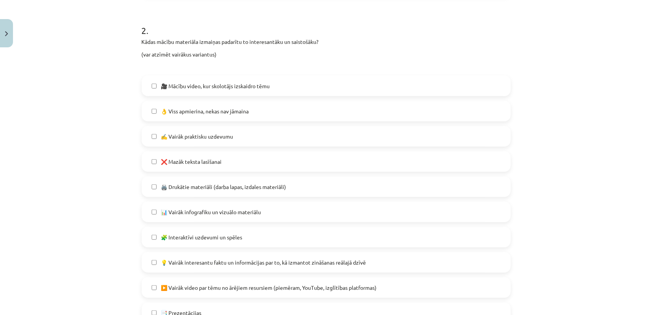
scroll to position [344, 0]
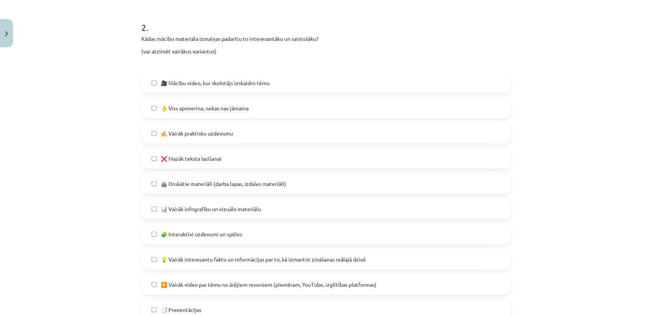
click at [196, 110] on span "👌 Viss apmierina, nekas nav jāmaina" at bounding box center [205, 108] width 88 height 8
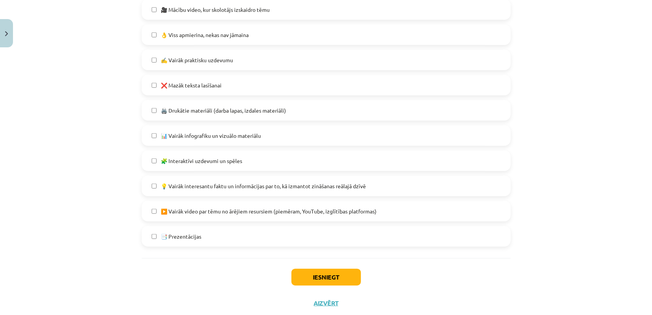
scroll to position [420, 0]
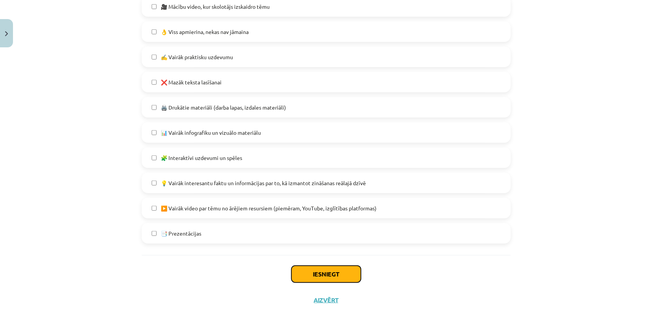
click at [310, 268] on button "Iesniegt" at bounding box center [325, 274] width 69 height 17
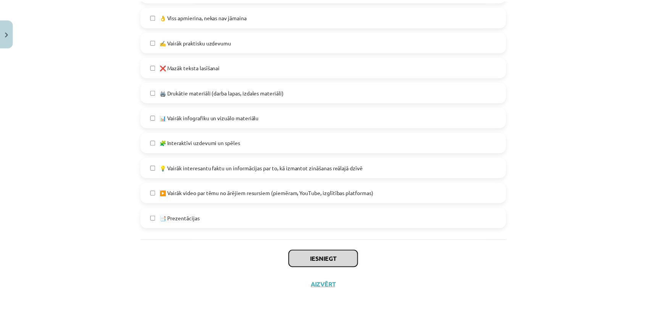
scroll to position [437, 0]
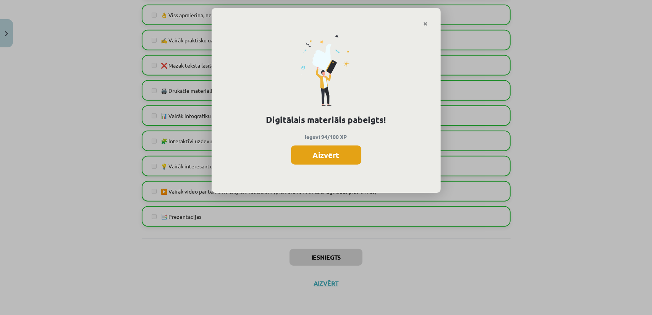
click at [328, 159] on button "Aizvērt" at bounding box center [326, 154] width 70 height 19
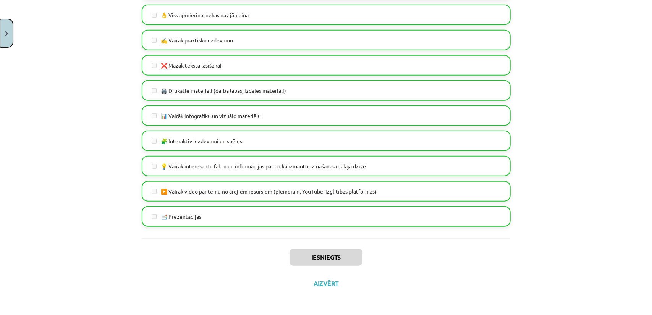
click at [2, 25] on button "Close" at bounding box center [6, 33] width 13 height 28
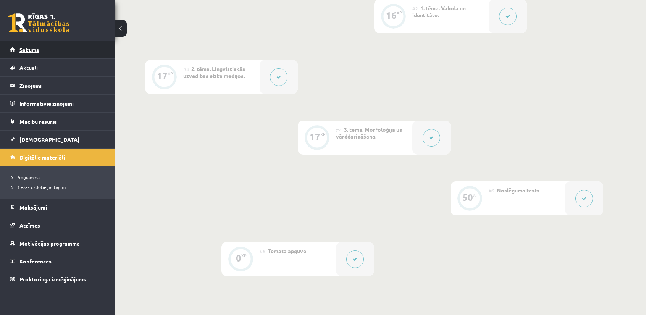
click at [49, 52] on link "Sākums" at bounding box center [57, 50] width 95 height 18
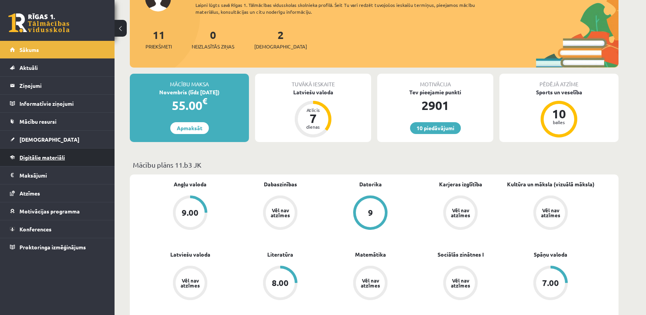
scroll to position [76, 0]
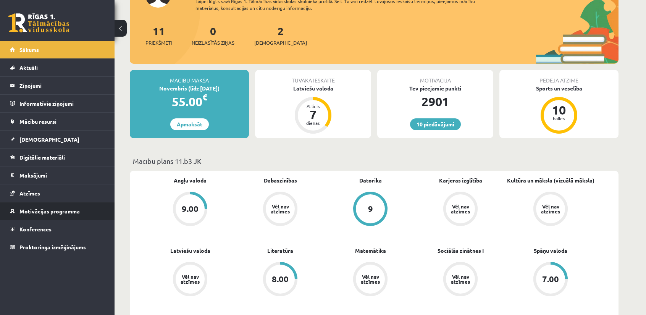
click at [62, 208] on span "Motivācijas programma" at bounding box center [49, 211] width 60 height 7
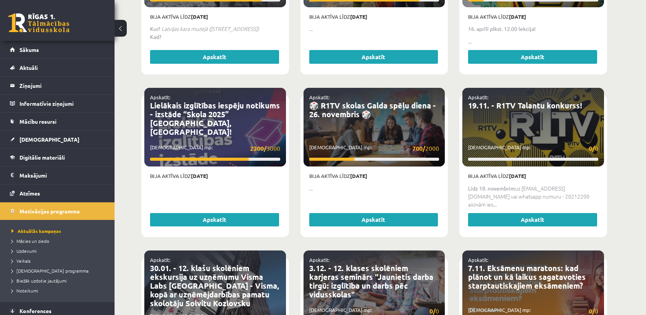
scroll to position [611, 0]
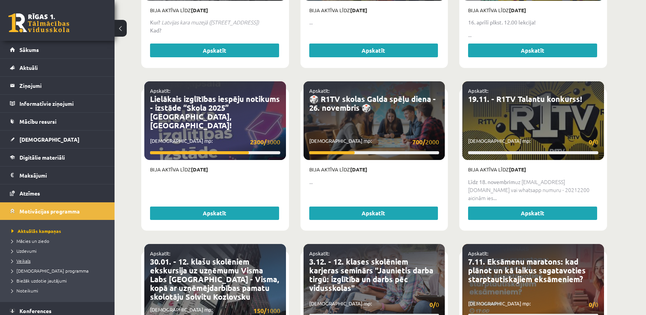
click at [29, 259] on span "Veikals" at bounding box center [20, 261] width 19 height 6
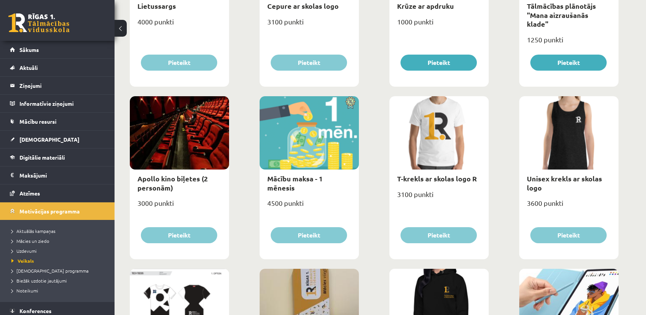
scroll to position [191, 0]
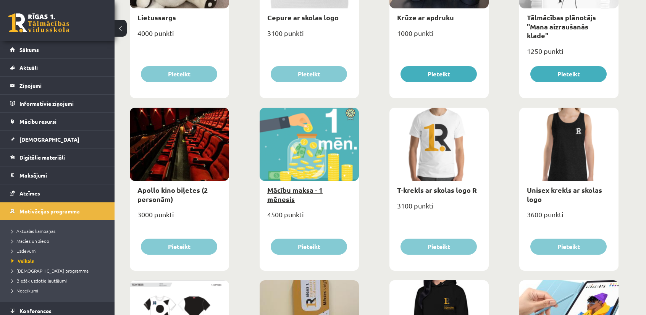
click at [299, 191] on link "Mācību maksa - 1 mēnesis" at bounding box center [294, 195] width 55 height 18
type input "*"
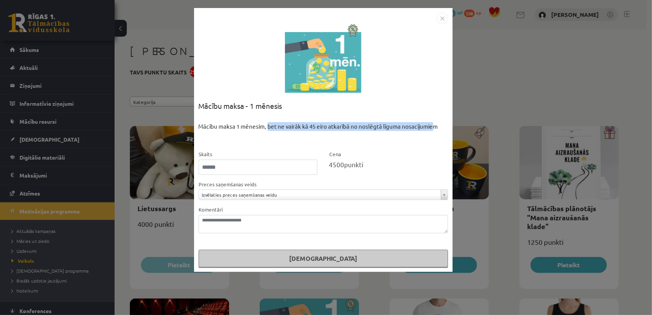
drag, startPoint x: 268, startPoint y: 124, endPoint x: 431, endPoint y: 126, distance: 163.0
click at [431, 126] on div "Mācību maksa 1 mēnesim, bet ne vairāk kā 45 eiro atkarībā no noslēgtā līguma no…" at bounding box center [323, 136] width 249 height 28
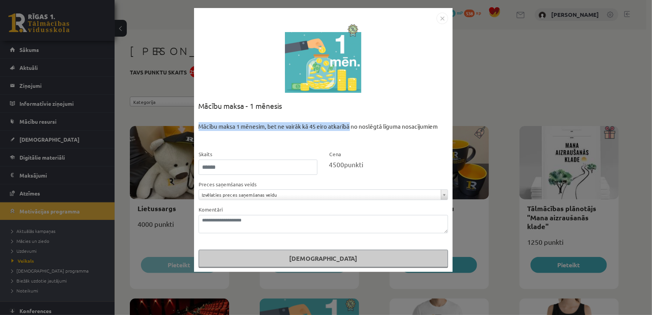
drag, startPoint x: 199, startPoint y: 128, endPoint x: 350, endPoint y: 127, distance: 151.2
click at [350, 127] on div "Mācību maksa 1 mēnesim, bet ne vairāk kā 45 eiro atkarībā no noslēgtā līguma no…" at bounding box center [323, 136] width 249 height 28
click at [442, 21] on img "Close" at bounding box center [441, 18] width 11 height 11
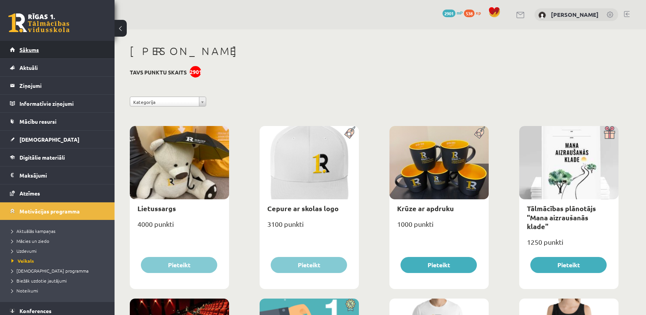
click at [59, 50] on link "Sākums" at bounding box center [57, 50] width 95 height 18
